Goal: Task Accomplishment & Management: Use online tool/utility

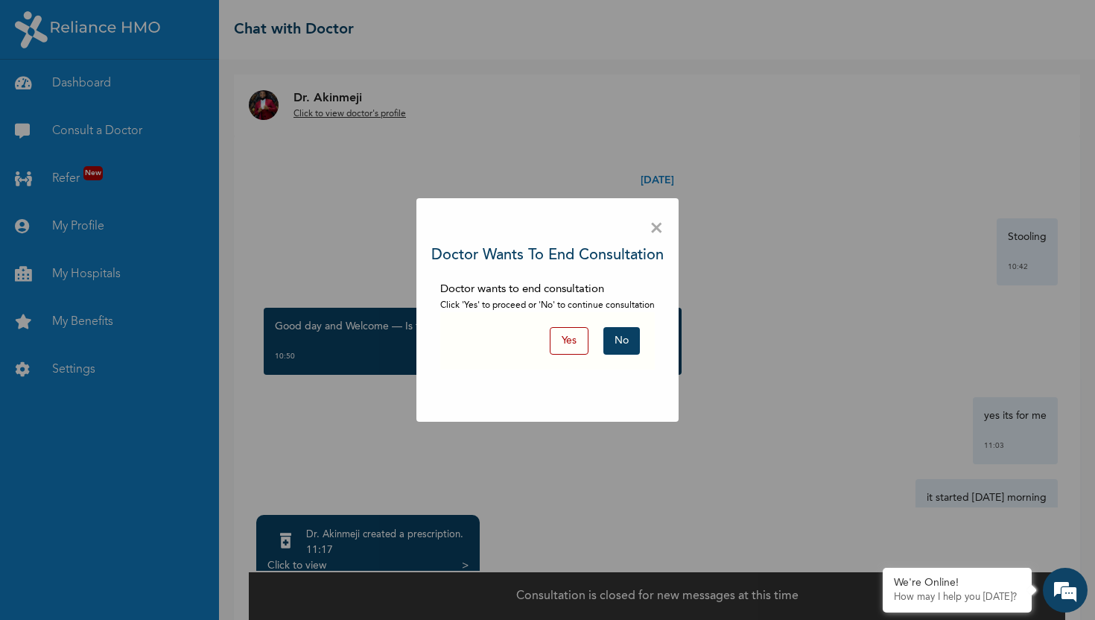
scroll to position [1257, 0]
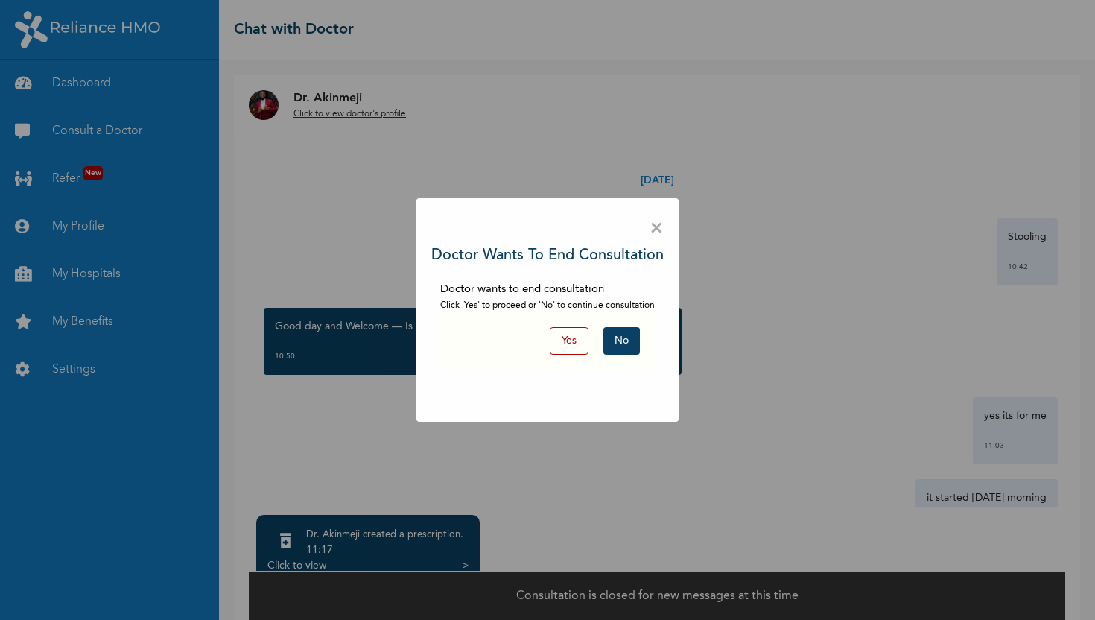
click at [656, 230] on span "×" at bounding box center [657, 228] width 14 height 31
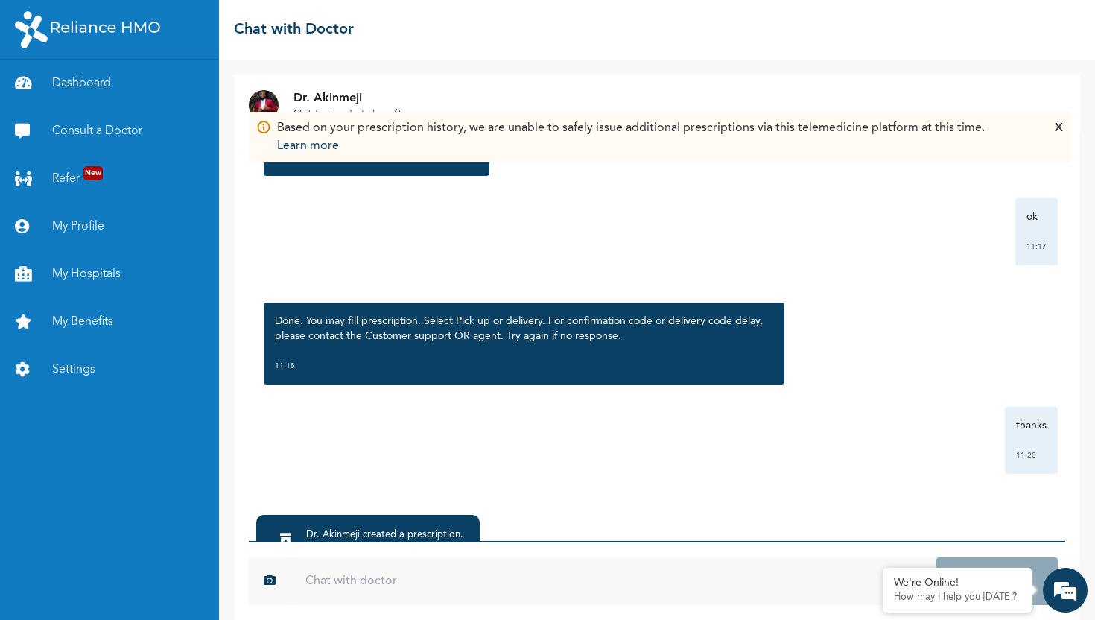
scroll to position [80, 0]
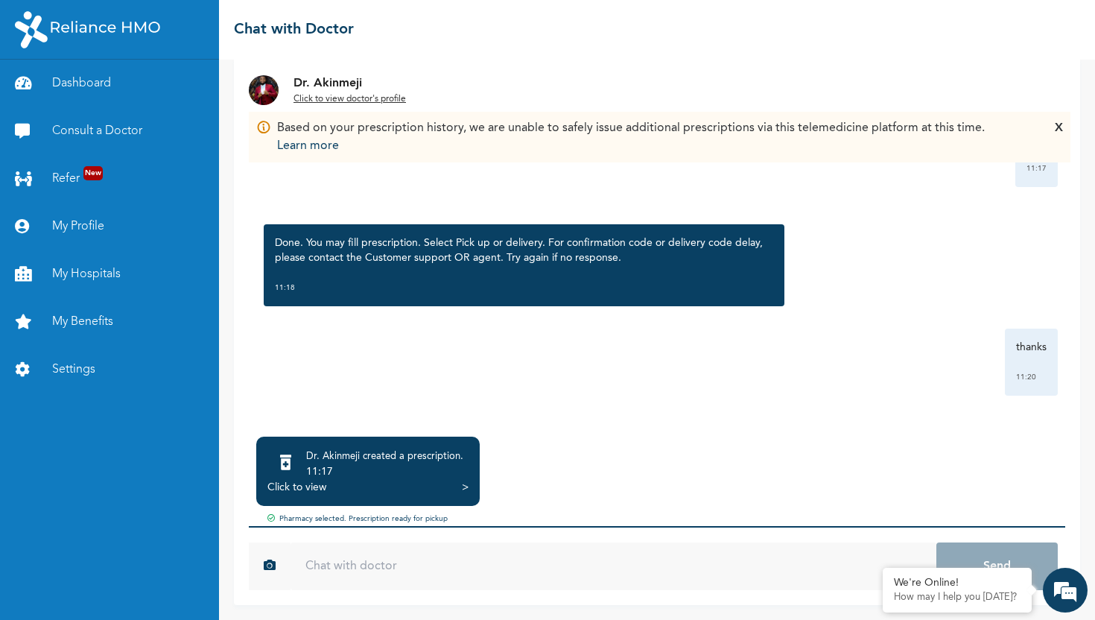
click at [311, 487] on div "Click to view" at bounding box center [296, 487] width 59 height 15
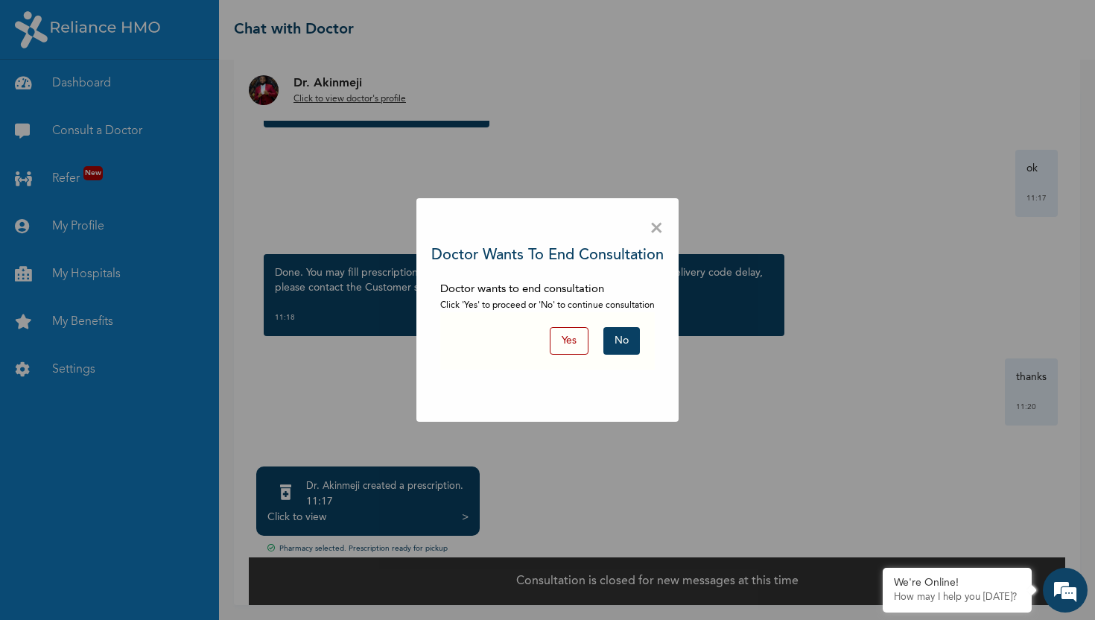
scroll to position [50, 0]
click at [654, 224] on span "×" at bounding box center [657, 228] width 14 height 31
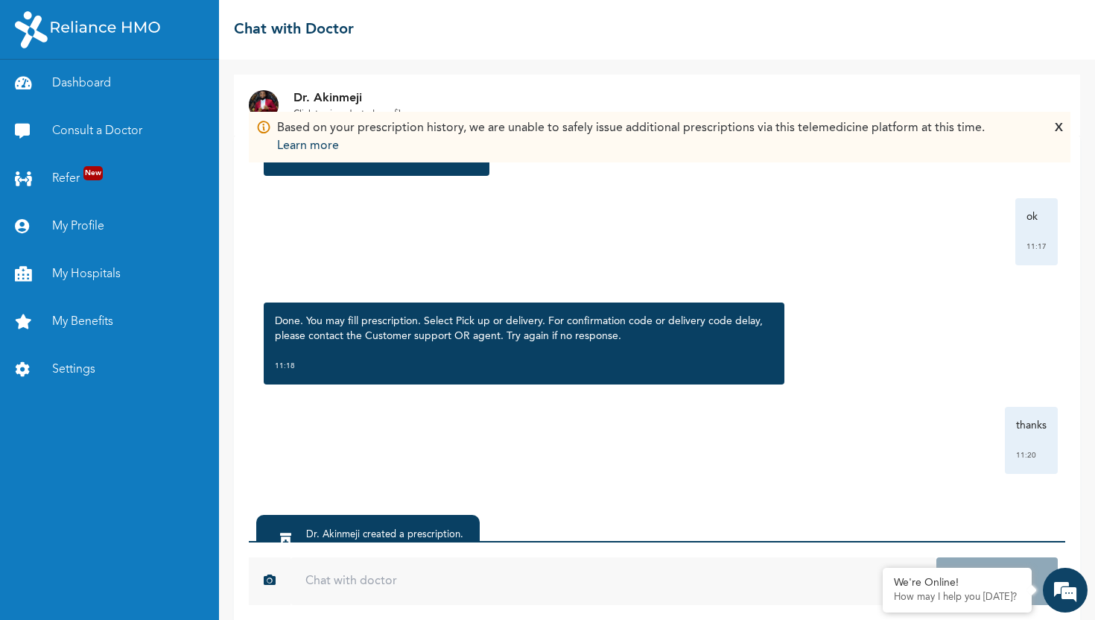
scroll to position [80, 0]
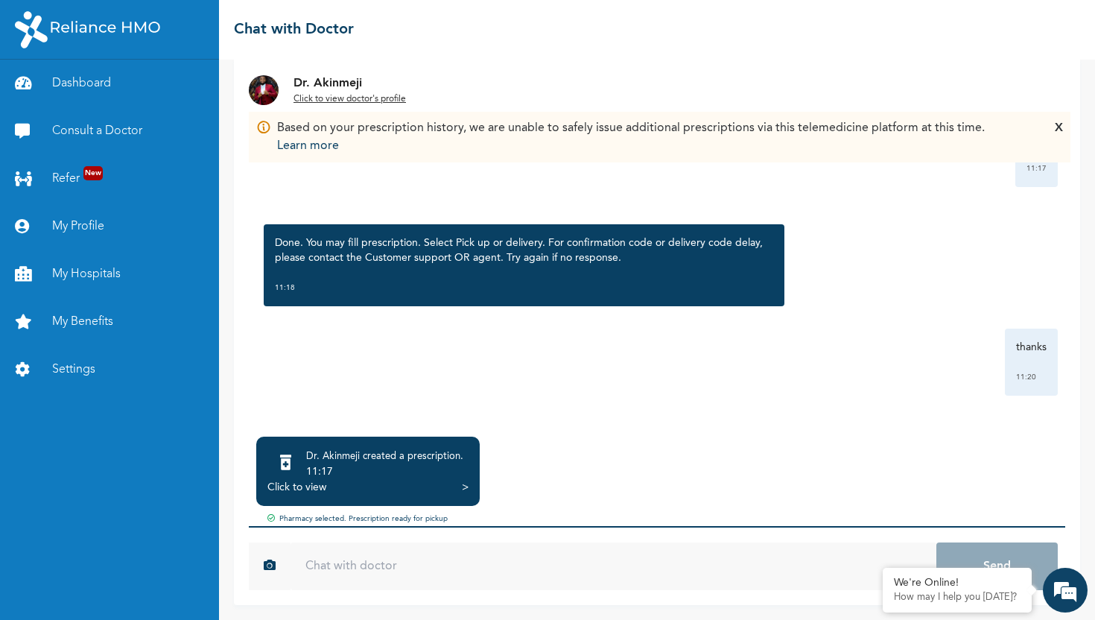
click at [311, 484] on div "Click to view" at bounding box center [296, 487] width 59 height 15
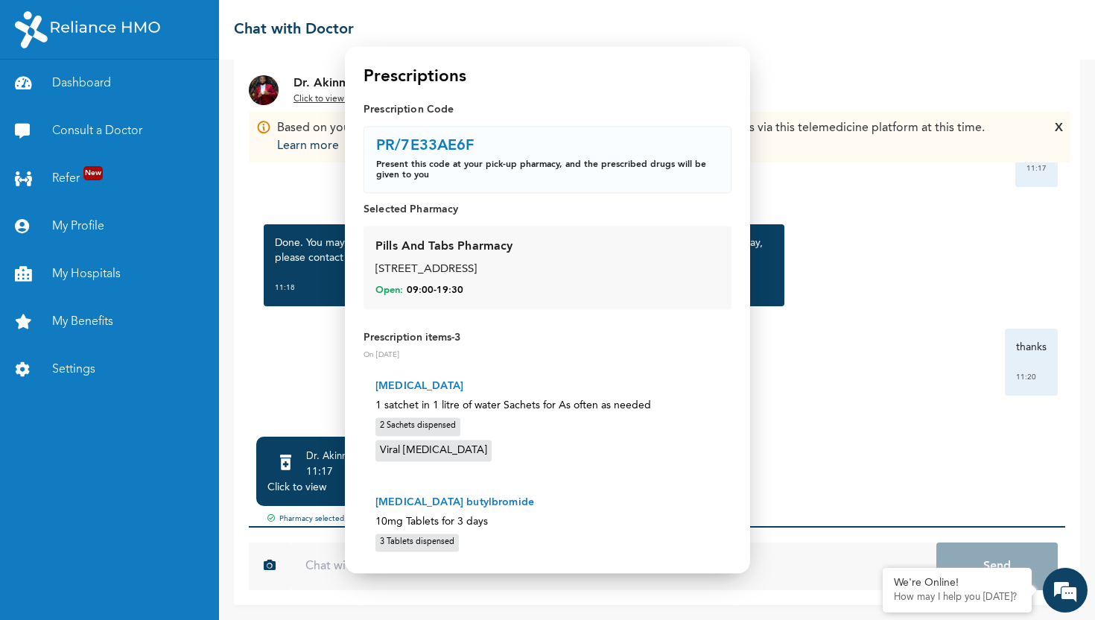
drag, startPoint x: 598, startPoint y: 267, endPoint x: 375, endPoint y: 277, distance: 223.0
click at [375, 277] on div "44, Oba Yekini Elegushi Street, Ikate, Lekki" at bounding box center [547, 269] width 344 height 17
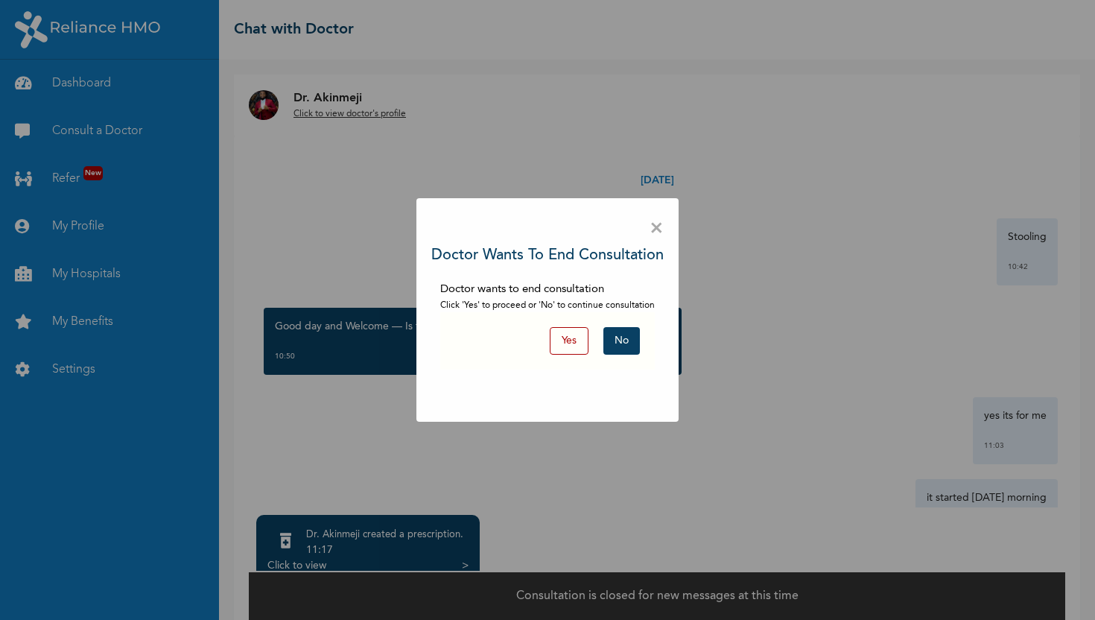
click at [659, 231] on span "×" at bounding box center [657, 228] width 14 height 31
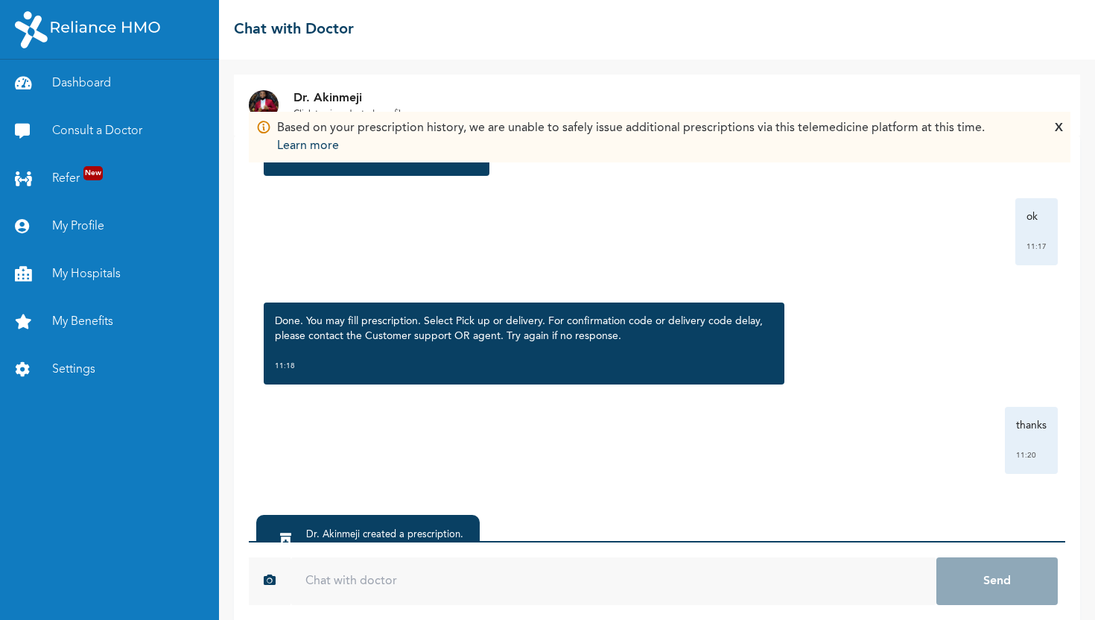
scroll to position [80, 0]
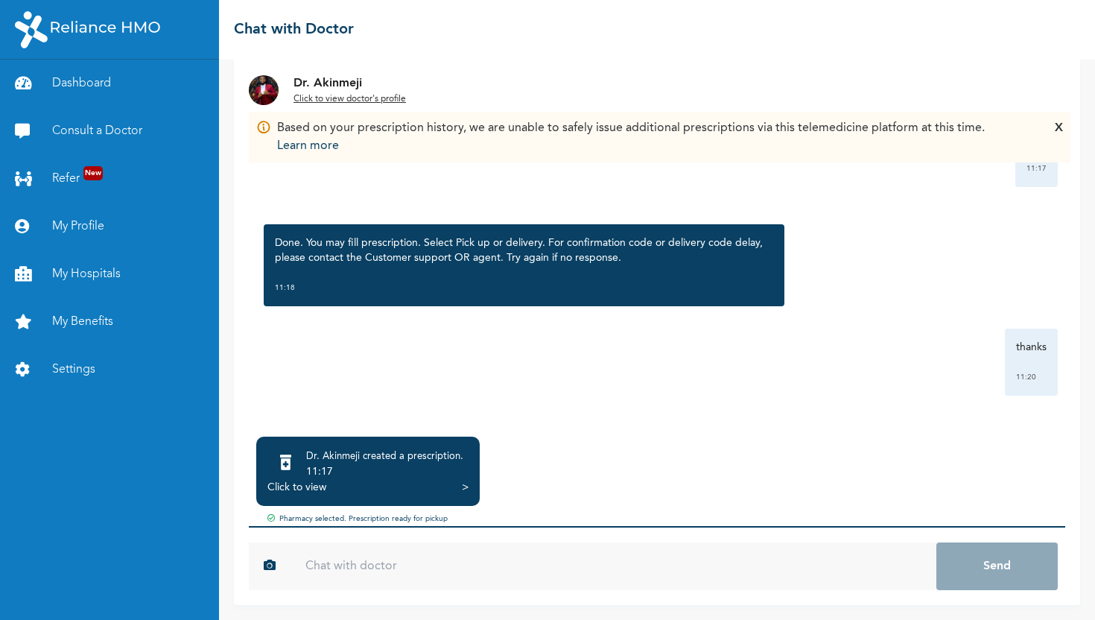
click at [465, 489] on div ">" at bounding box center [465, 487] width 7 height 15
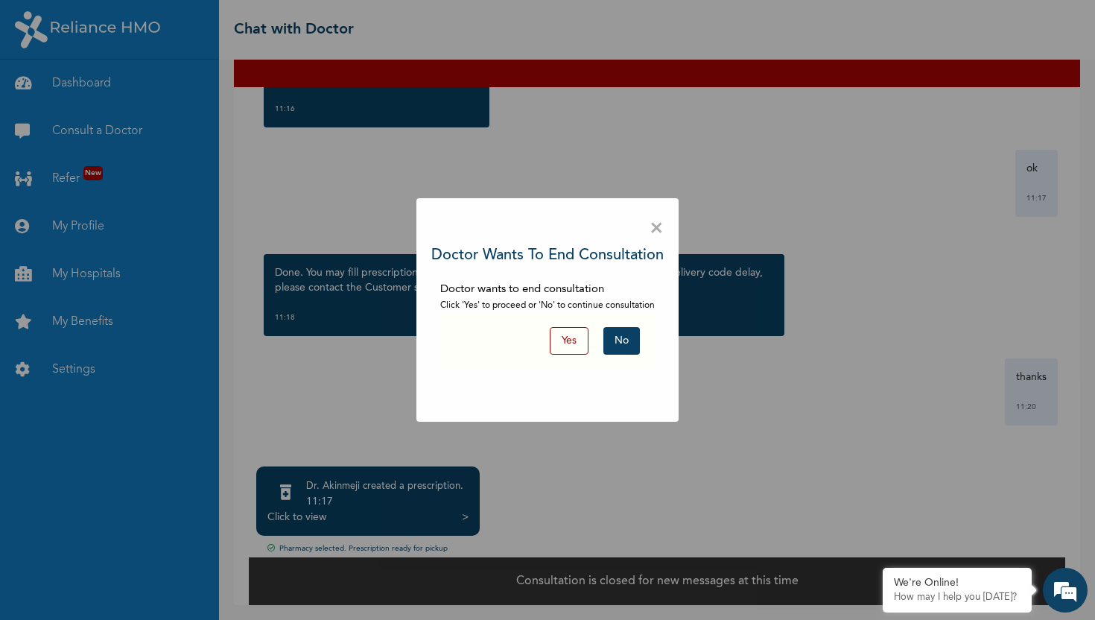
scroll to position [48, 0]
